Goal: Information Seeking & Learning: Learn about a topic

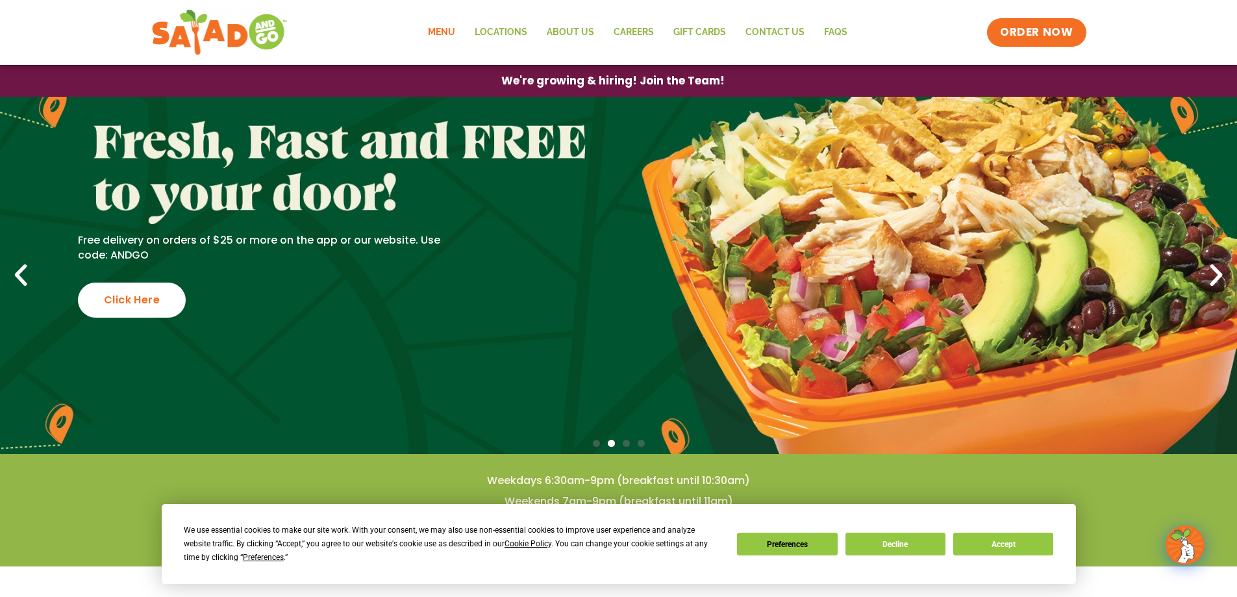
click at [436, 30] on link "Menu" at bounding box center [441, 33] width 47 height 30
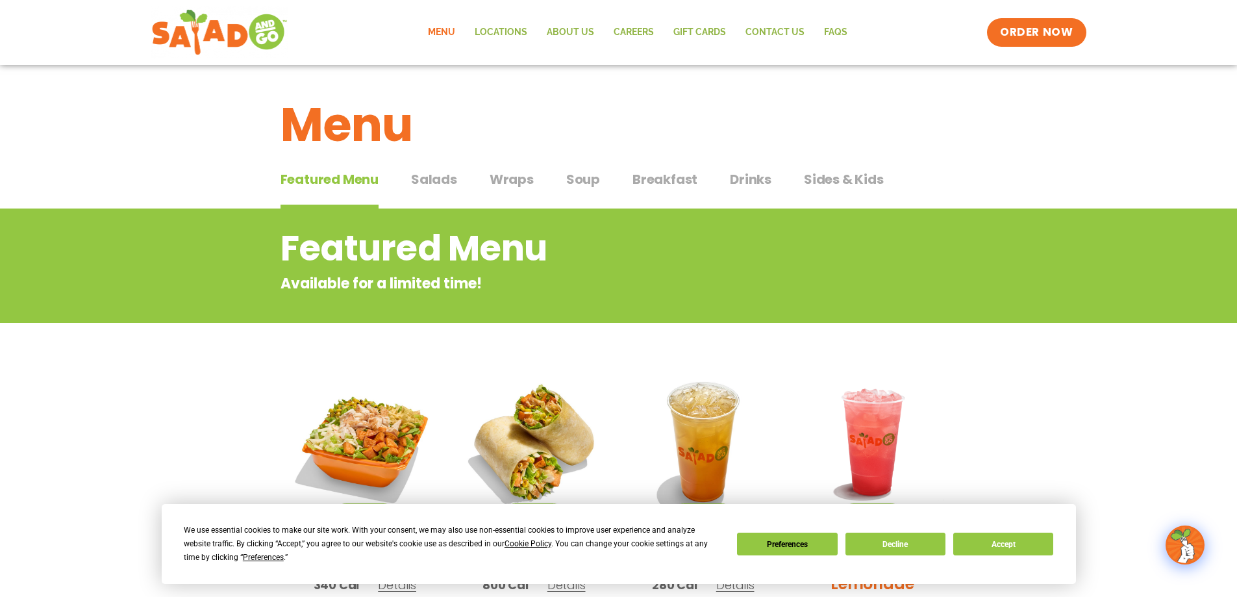
click at [447, 175] on span "Salads" at bounding box center [434, 178] width 46 height 19
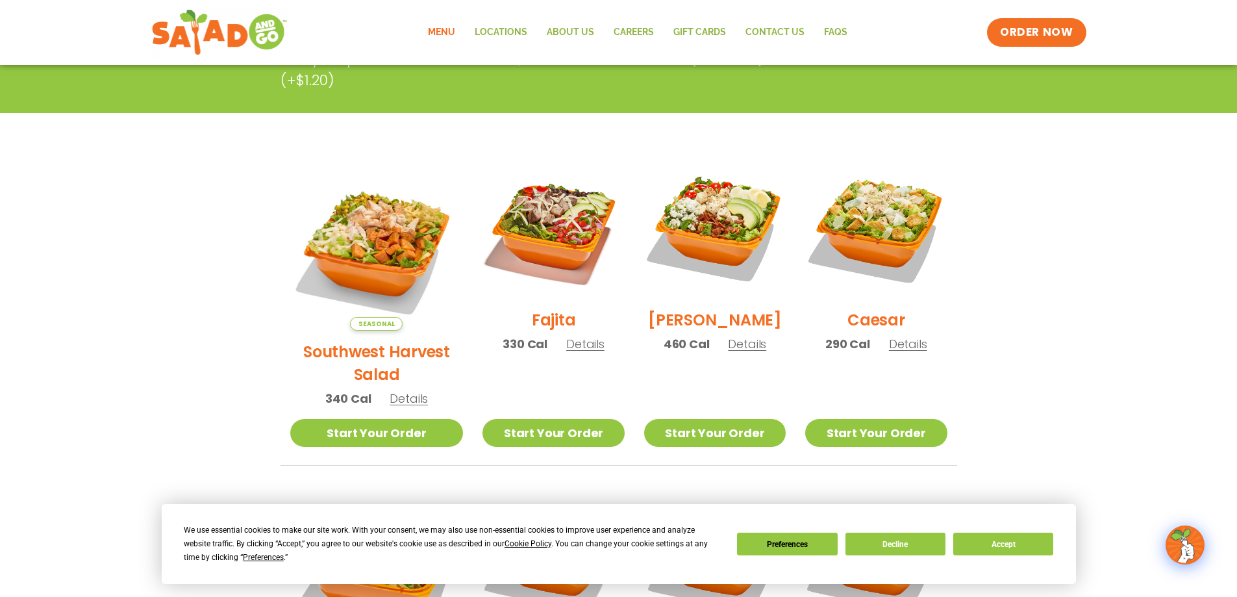
scroll to position [260, 0]
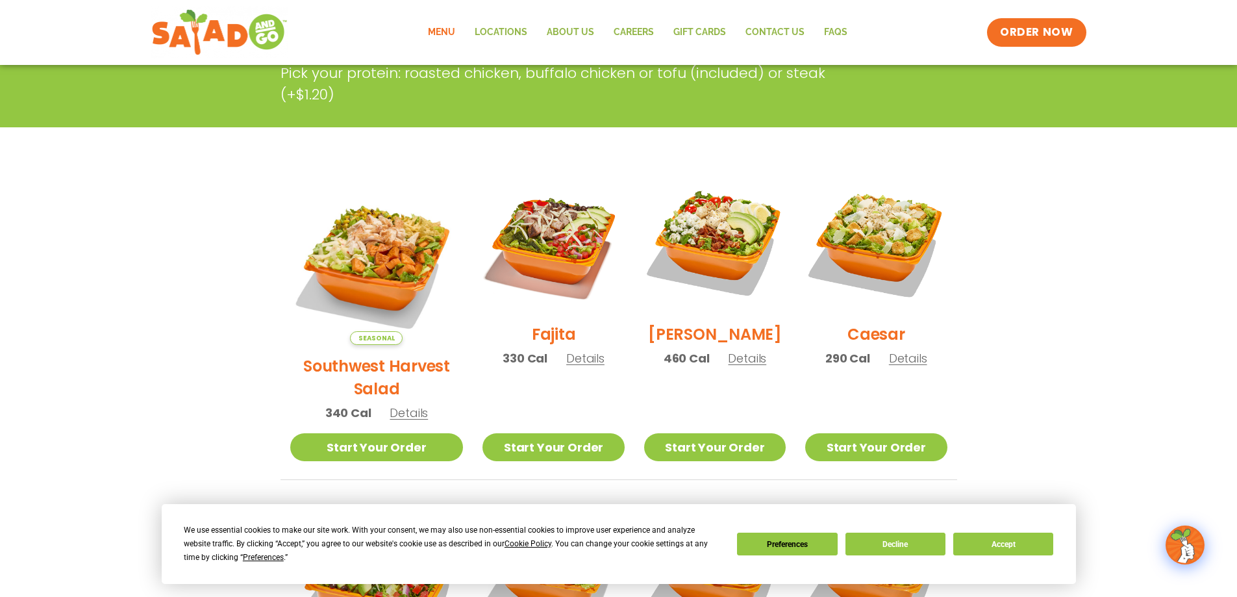
click at [903, 366] on span "Details" at bounding box center [908, 358] width 38 height 16
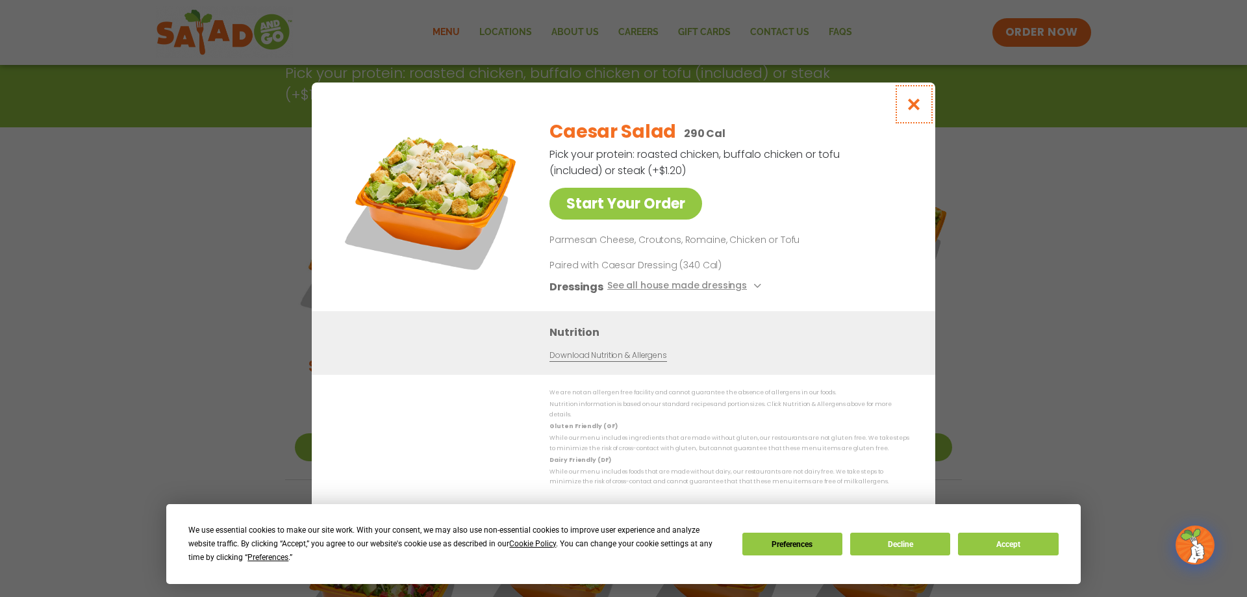
click at [916, 107] on icon "Close modal" at bounding box center [914, 104] width 16 height 14
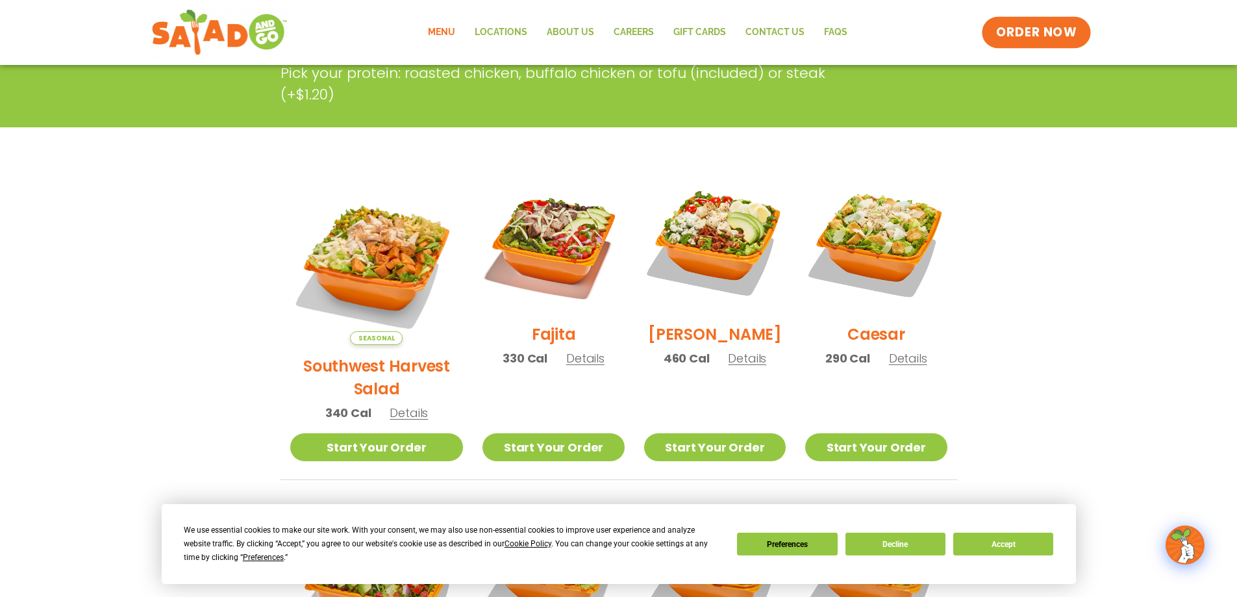
click at [1026, 27] on span "ORDER NOW" at bounding box center [1036, 32] width 81 height 17
